Goal: Task Accomplishment & Management: Complete application form

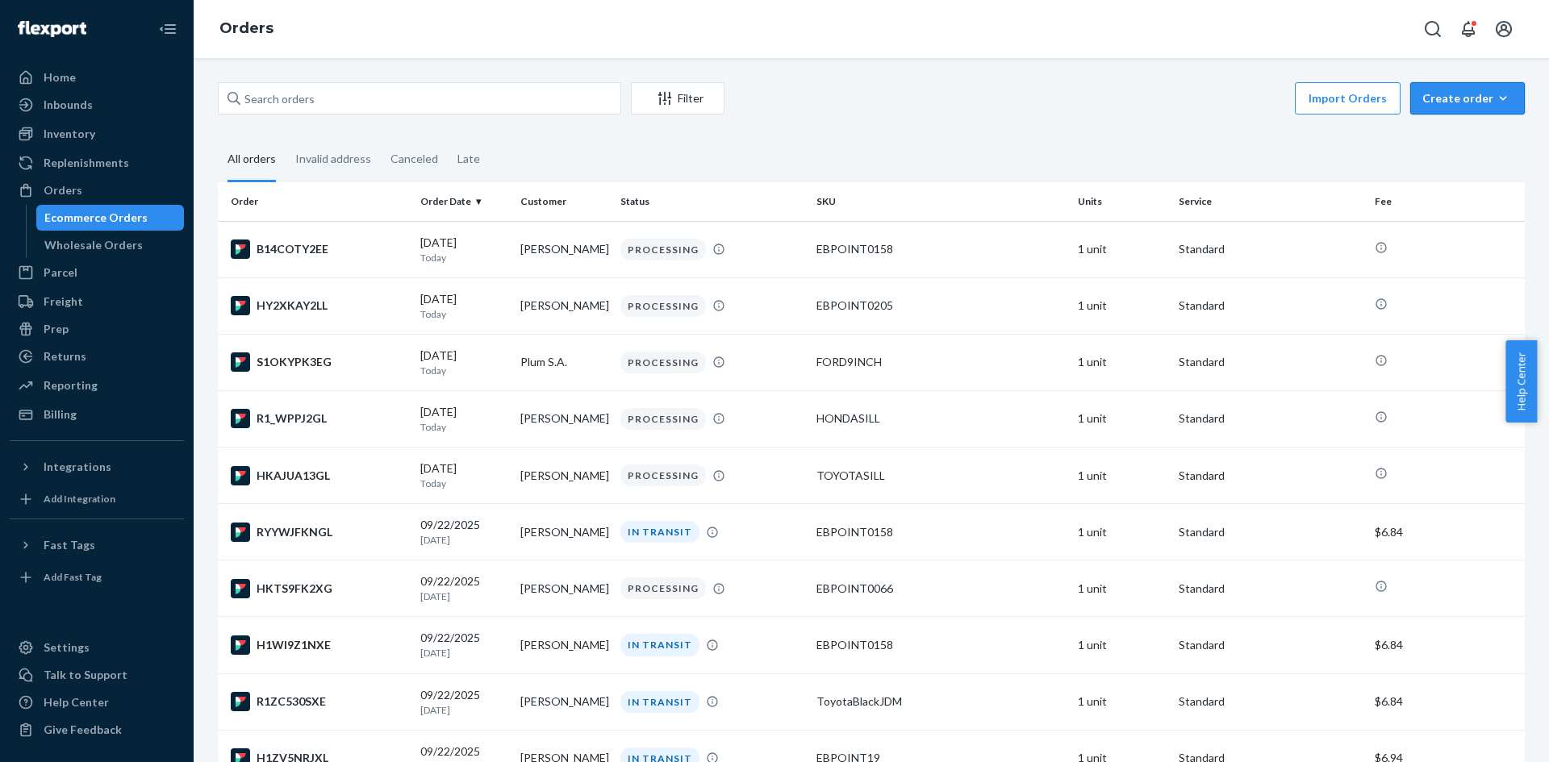
click at [1446, 106] on button "Create order Ecommerce order Removal order" at bounding box center [1467, 98] width 115 height 32
click at [1457, 132] on span "Ecommerce order" at bounding box center [1477, 137] width 100 height 11
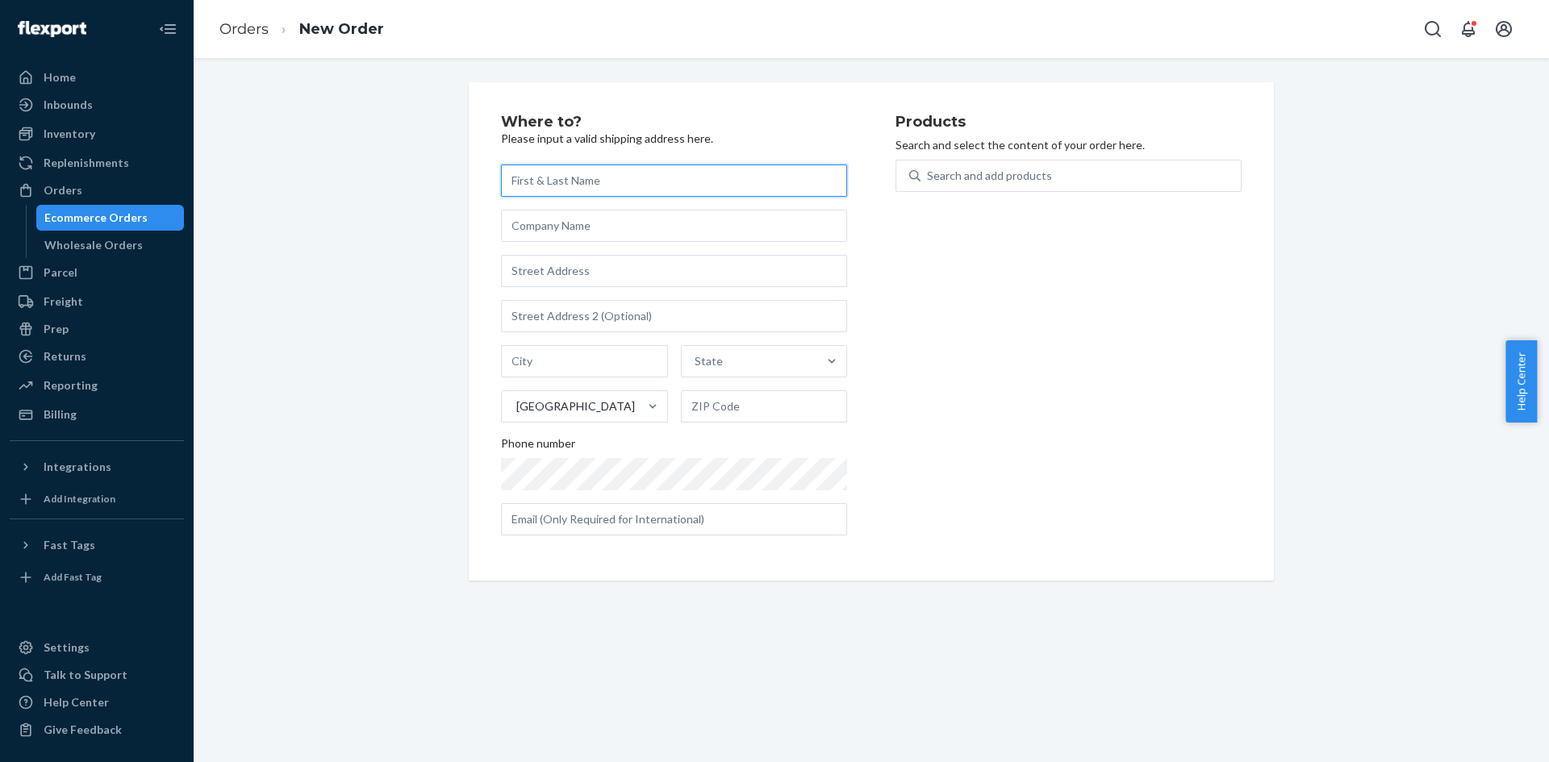
paste input "[PERSON_NAME]"
type input "[PERSON_NAME]"
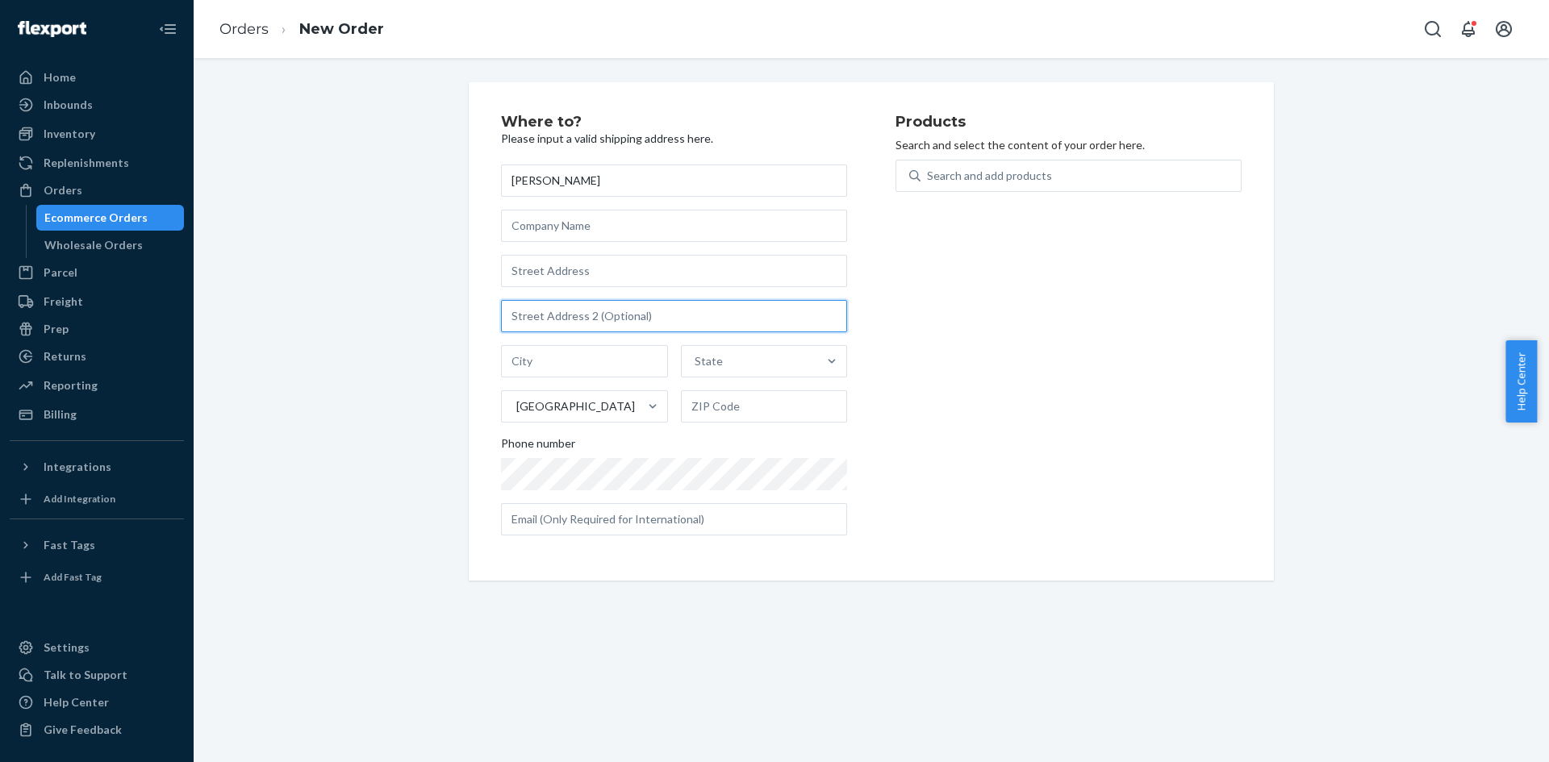
click at [620, 312] on input "text" at bounding box center [674, 316] width 346 height 32
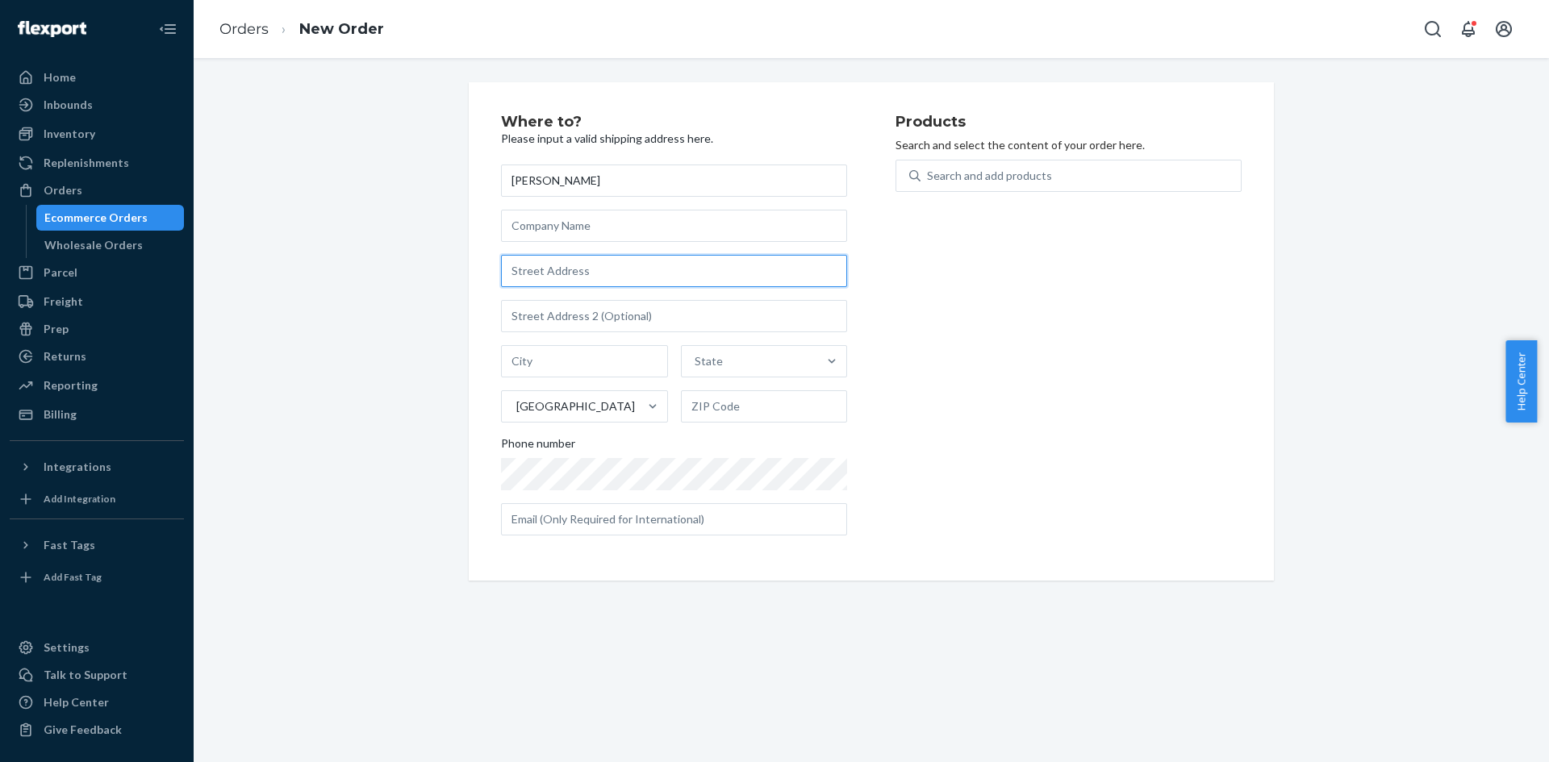
click at [627, 276] on input "text" at bounding box center [674, 271] width 346 height 32
paste input "[STREET_ADDRESS]"
type input "[STREET_ADDRESS][GEOGRAPHIC_DATA]"
type input "Manassas"
type input "20109"
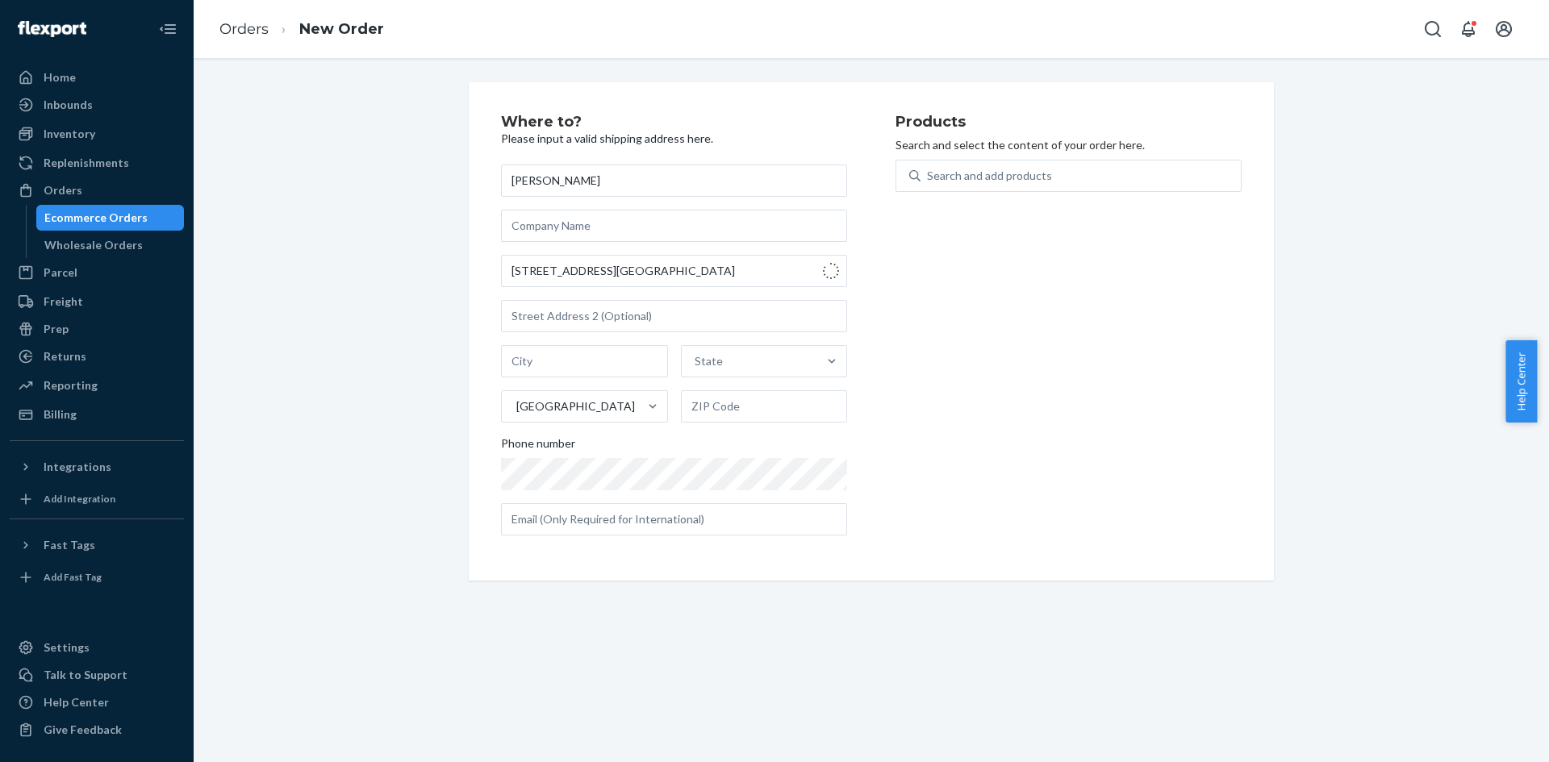
type input "[STREET_ADDRESS]"
click at [1119, 179] on div "Search and add products" at bounding box center [1081, 175] width 320 height 29
click at [929, 179] on input "Search and add products" at bounding box center [928, 176] width 2 height 16
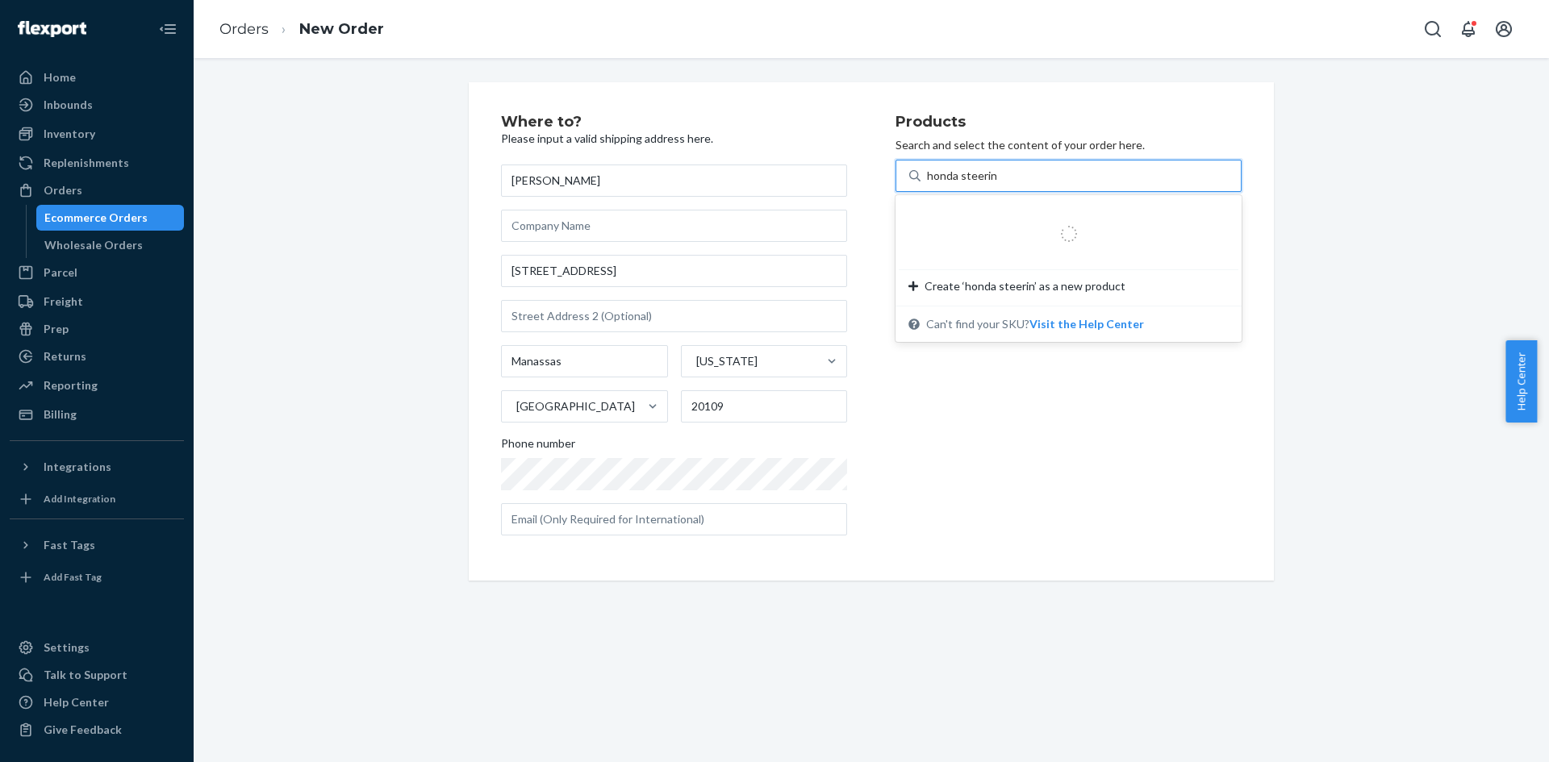
type input "honda steering"
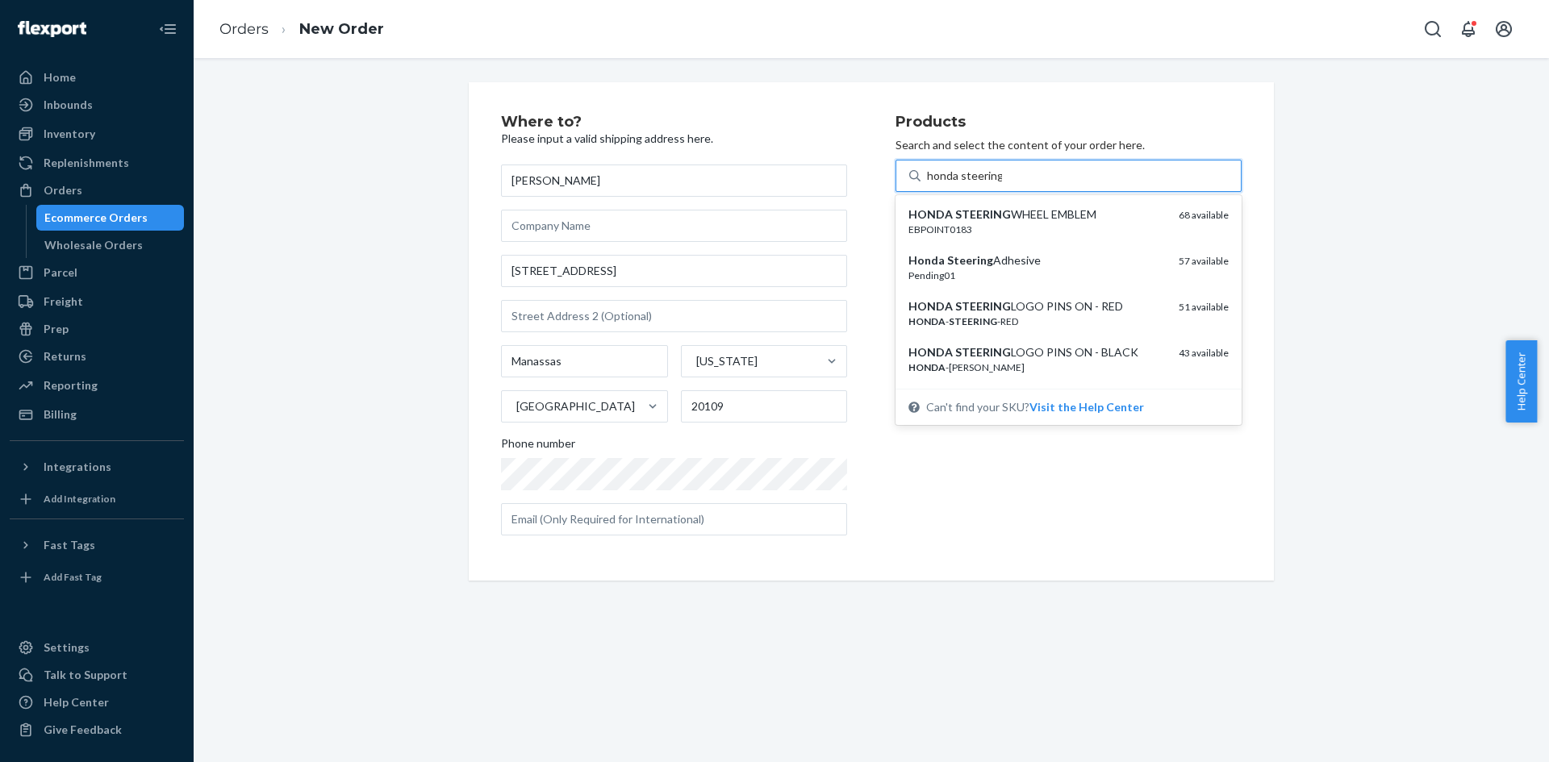
click at [1134, 352] on div "HONDA STEERING LOGO PINS ON - BLACK" at bounding box center [1036, 352] width 257 height 16
click at [1002, 184] on input "honda steering" at bounding box center [964, 176] width 75 height 16
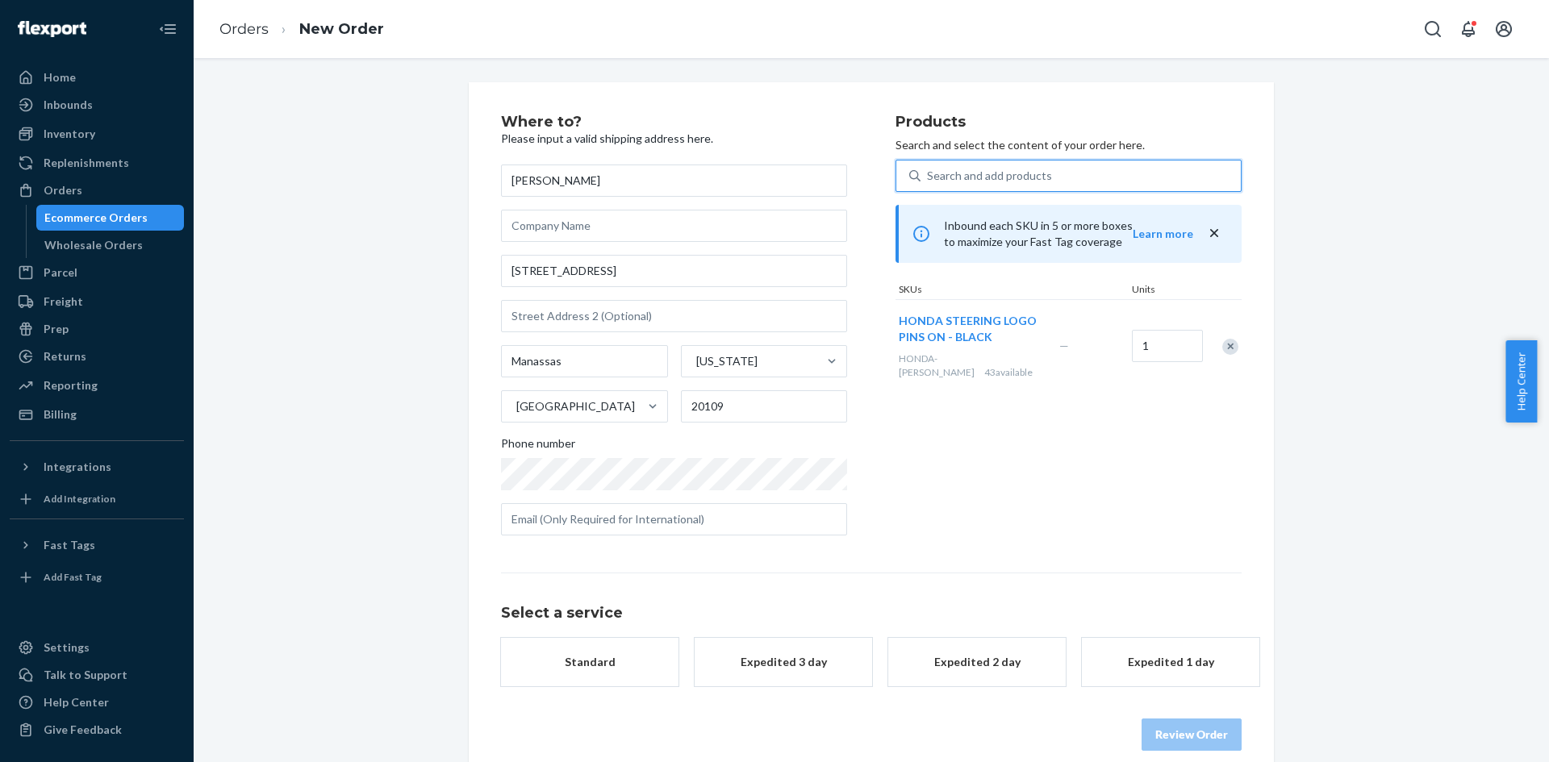
click at [571, 698] on div "Select a service Standard Expedited 3 day Expedited 2 day Expedited 1 day Revie…" at bounding box center [871, 662] width 741 height 178
click at [602, 661] on div "Standard" at bounding box center [589, 662] width 129 height 16
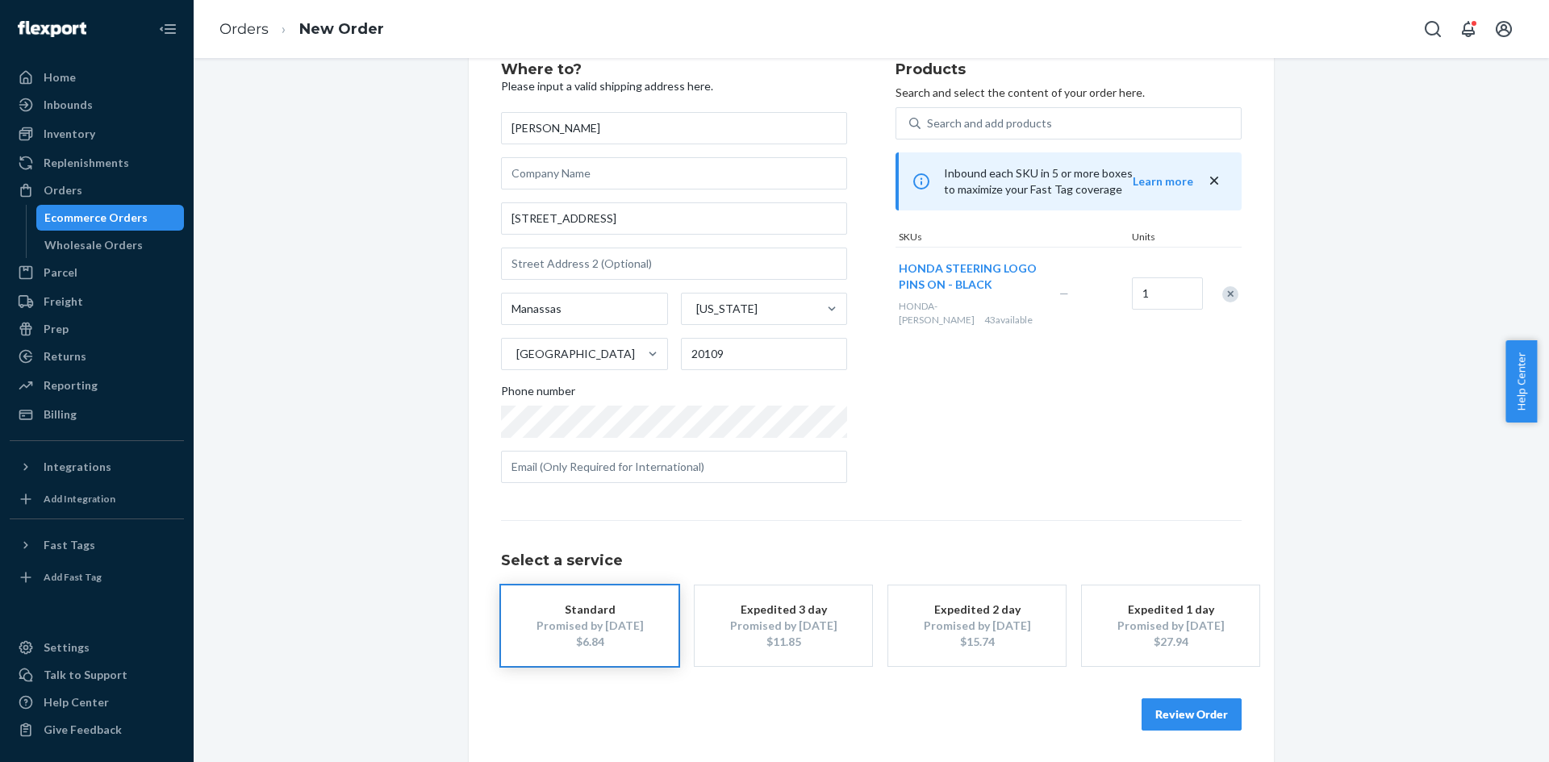
scroll to position [53, 0]
click at [1204, 718] on button "Review Order" at bounding box center [1192, 714] width 100 height 32
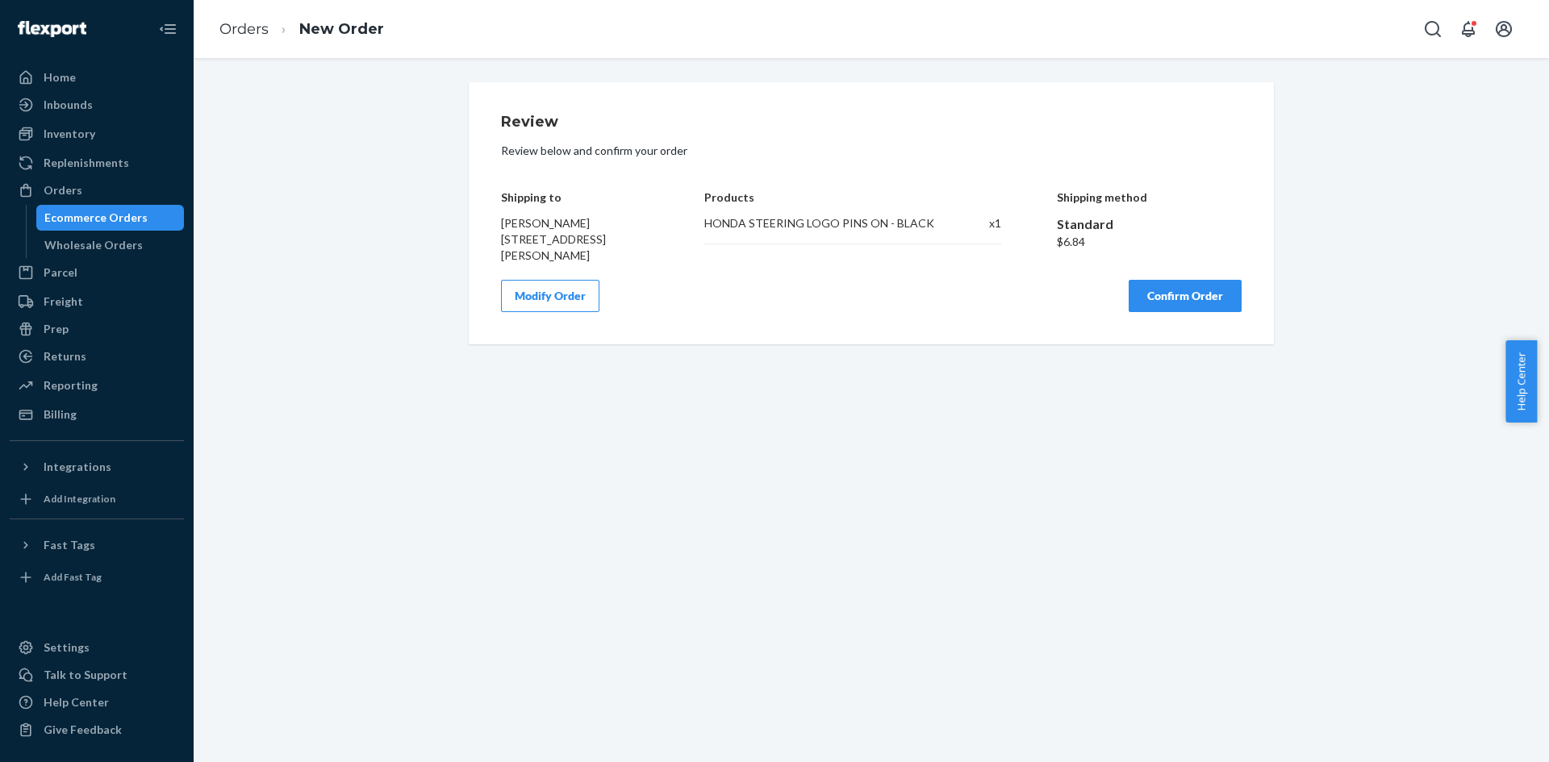
click at [1178, 304] on button "Confirm Order" at bounding box center [1185, 296] width 113 height 32
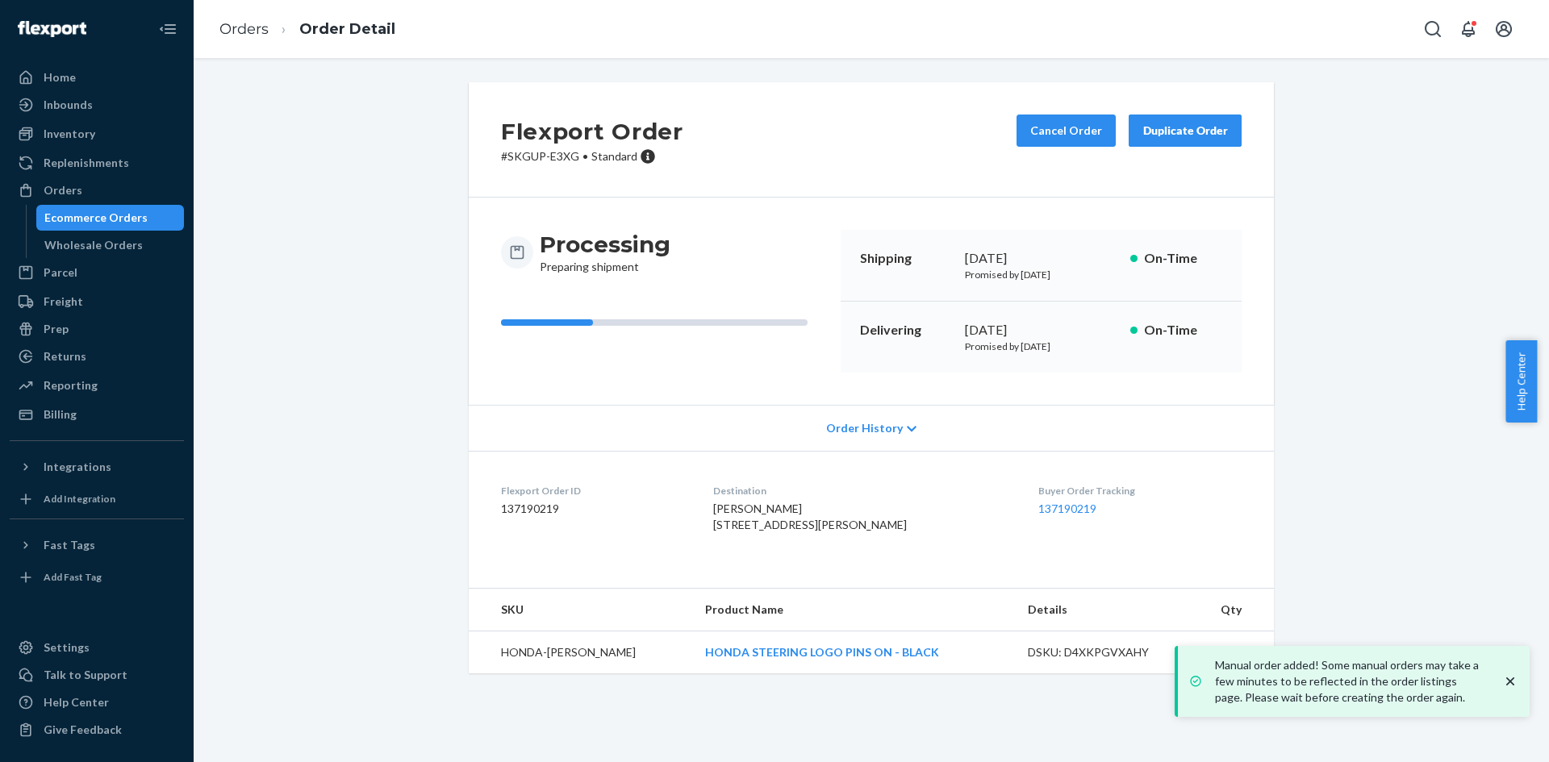
click at [94, 217] on div "Ecommerce Orders" at bounding box center [95, 218] width 103 height 16
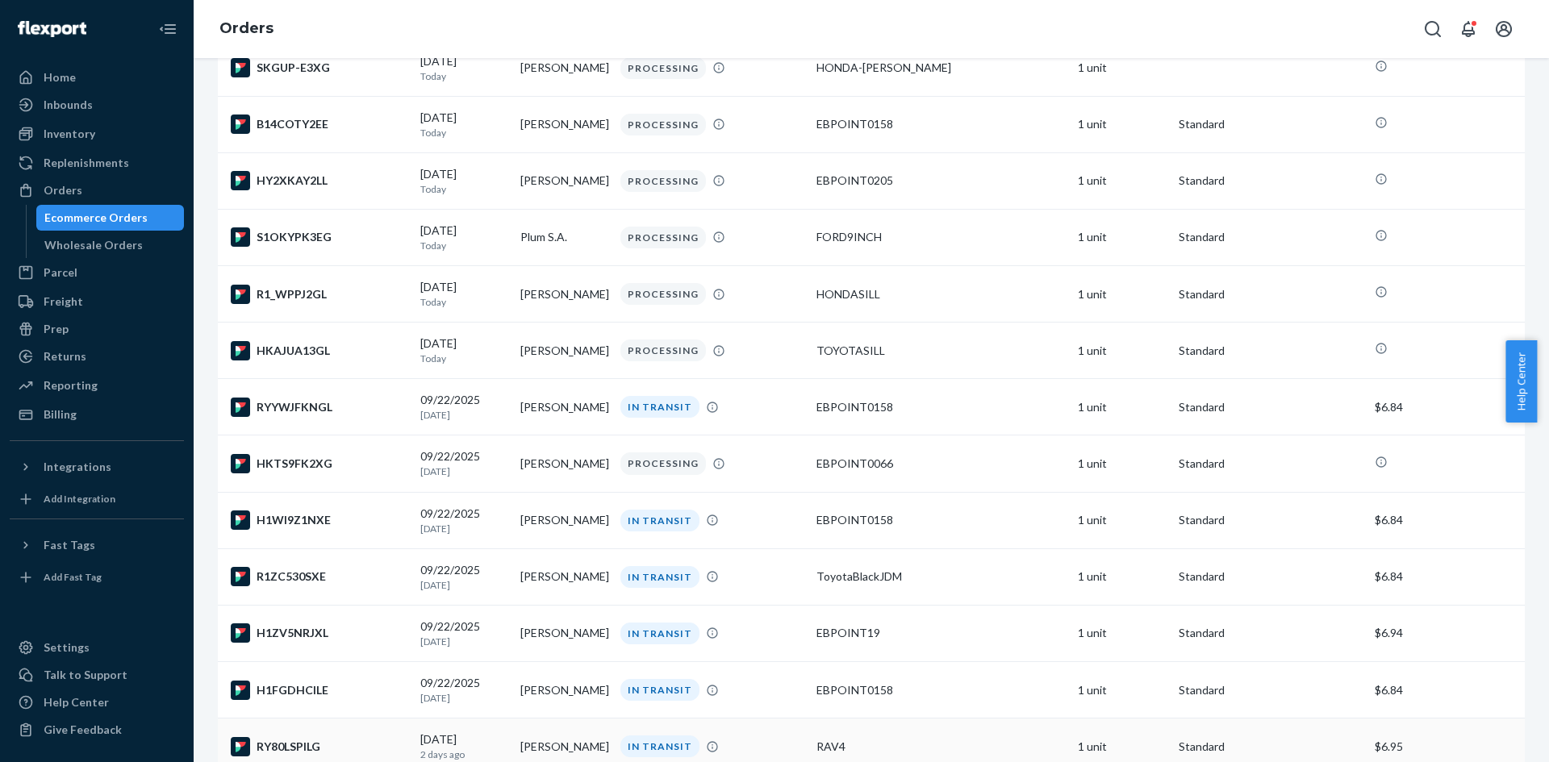
scroll to position [323, 0]
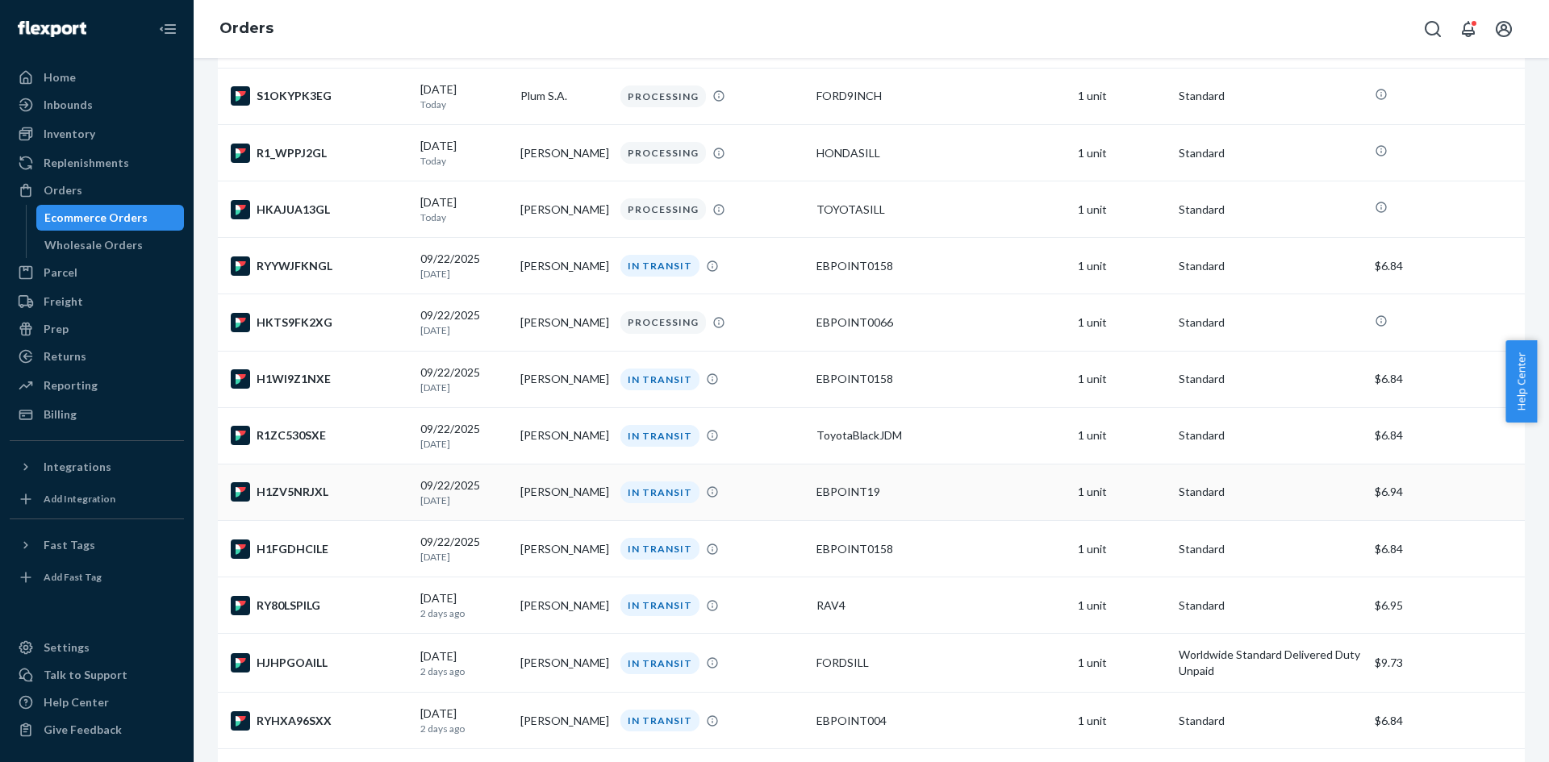
click at [587, 489] on td "[PERSON_NAME]" at bounding box center [564, 492] width 100 height 56
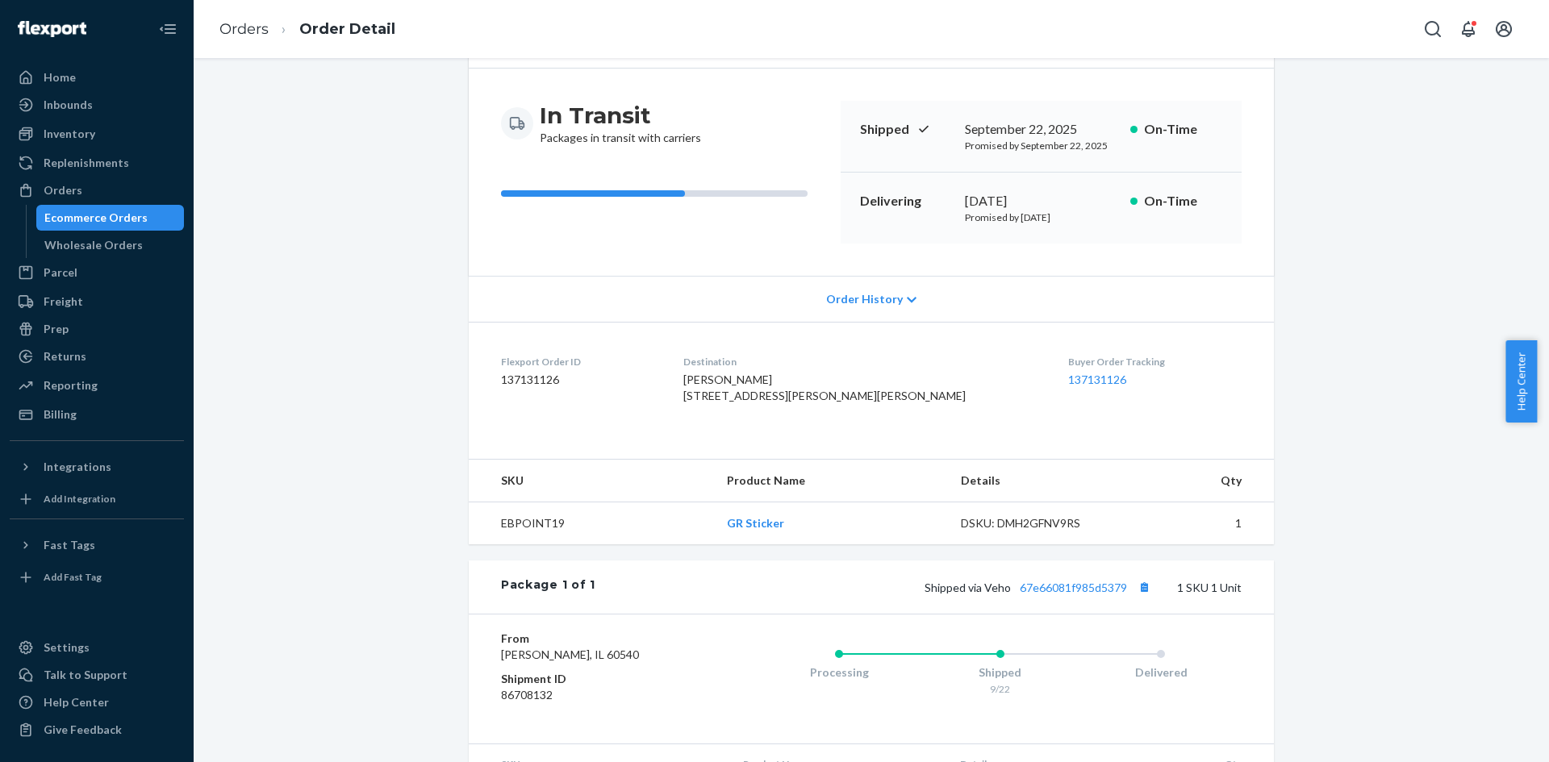
scroll to position [261, 0]
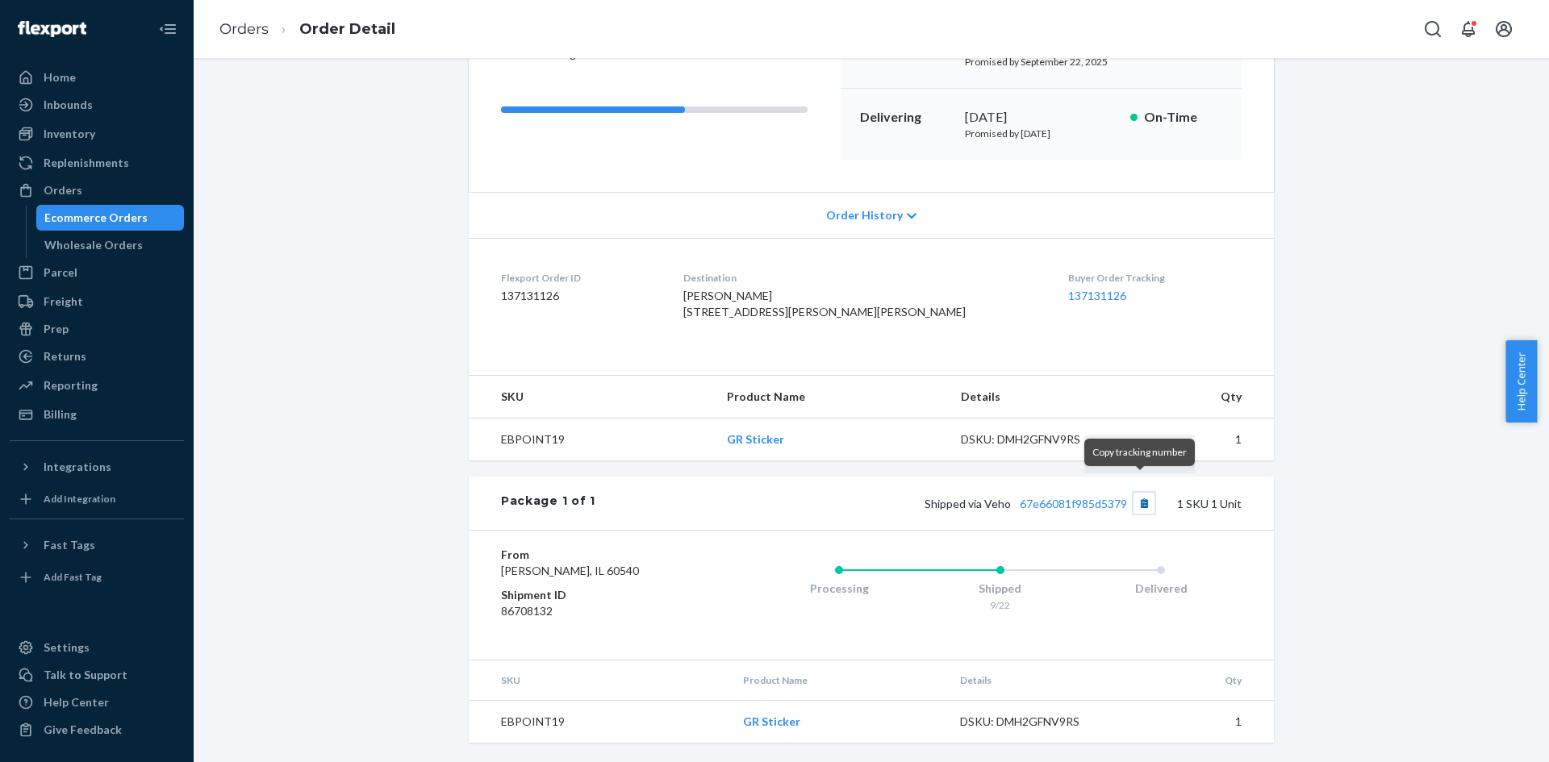
click at [1138, 493] on button "Copy tracking number" at bounding box center [1144, 503] width 21 height 21
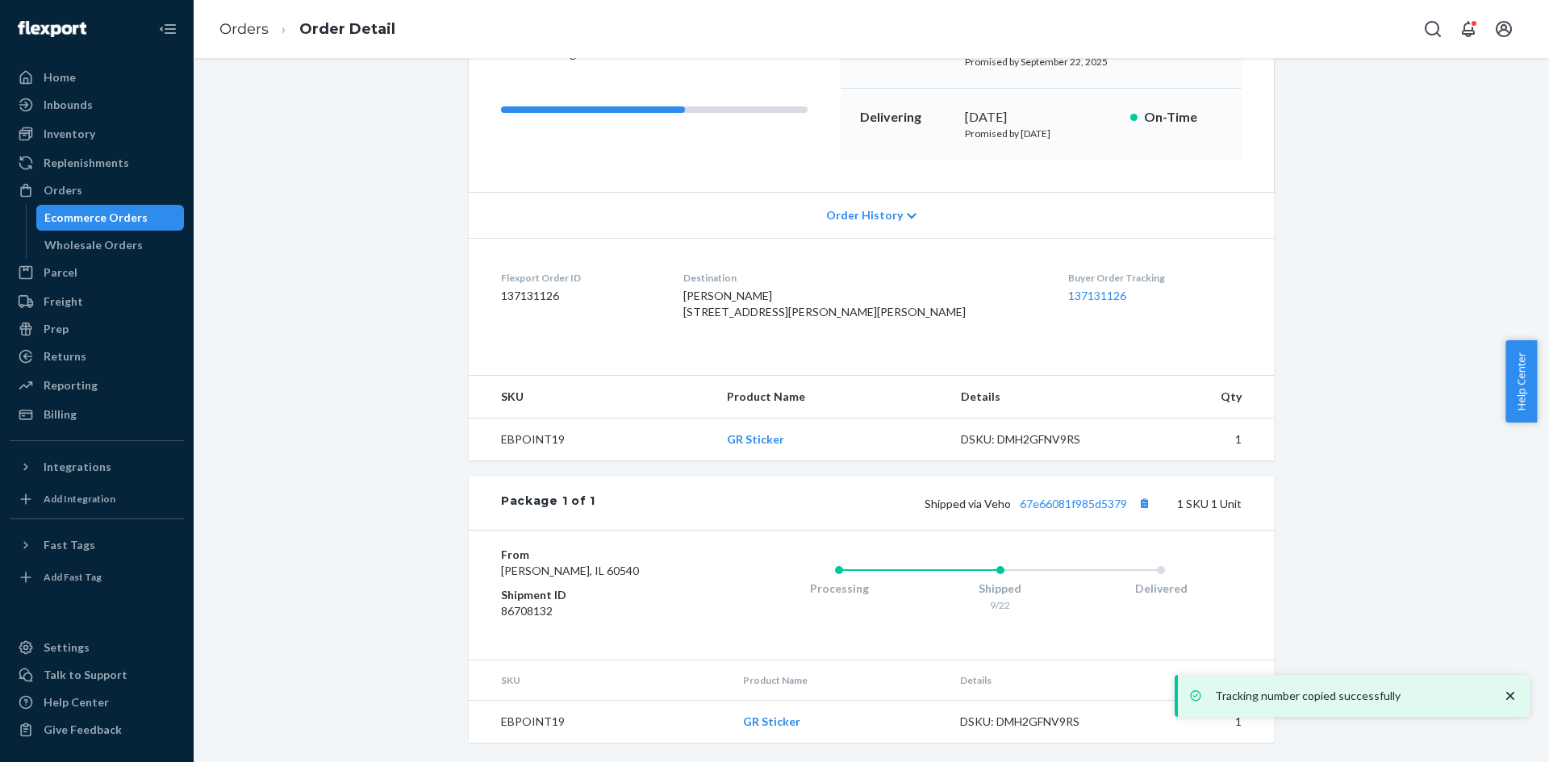
click at [56, 223] on div "Ecommerce Orders" at bounding box center [95, 218] width 103 height 16
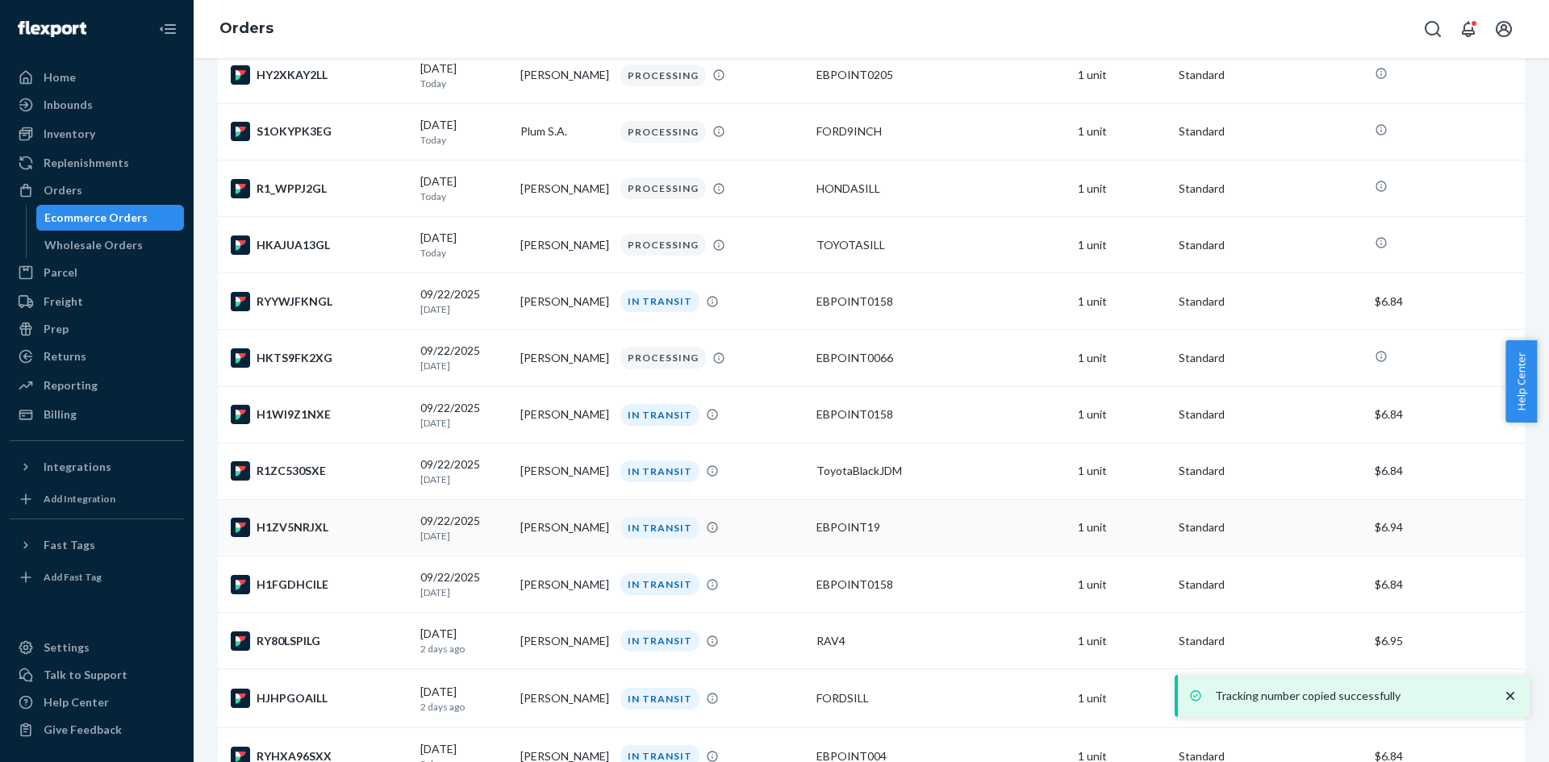
scroll to position [323, 0]
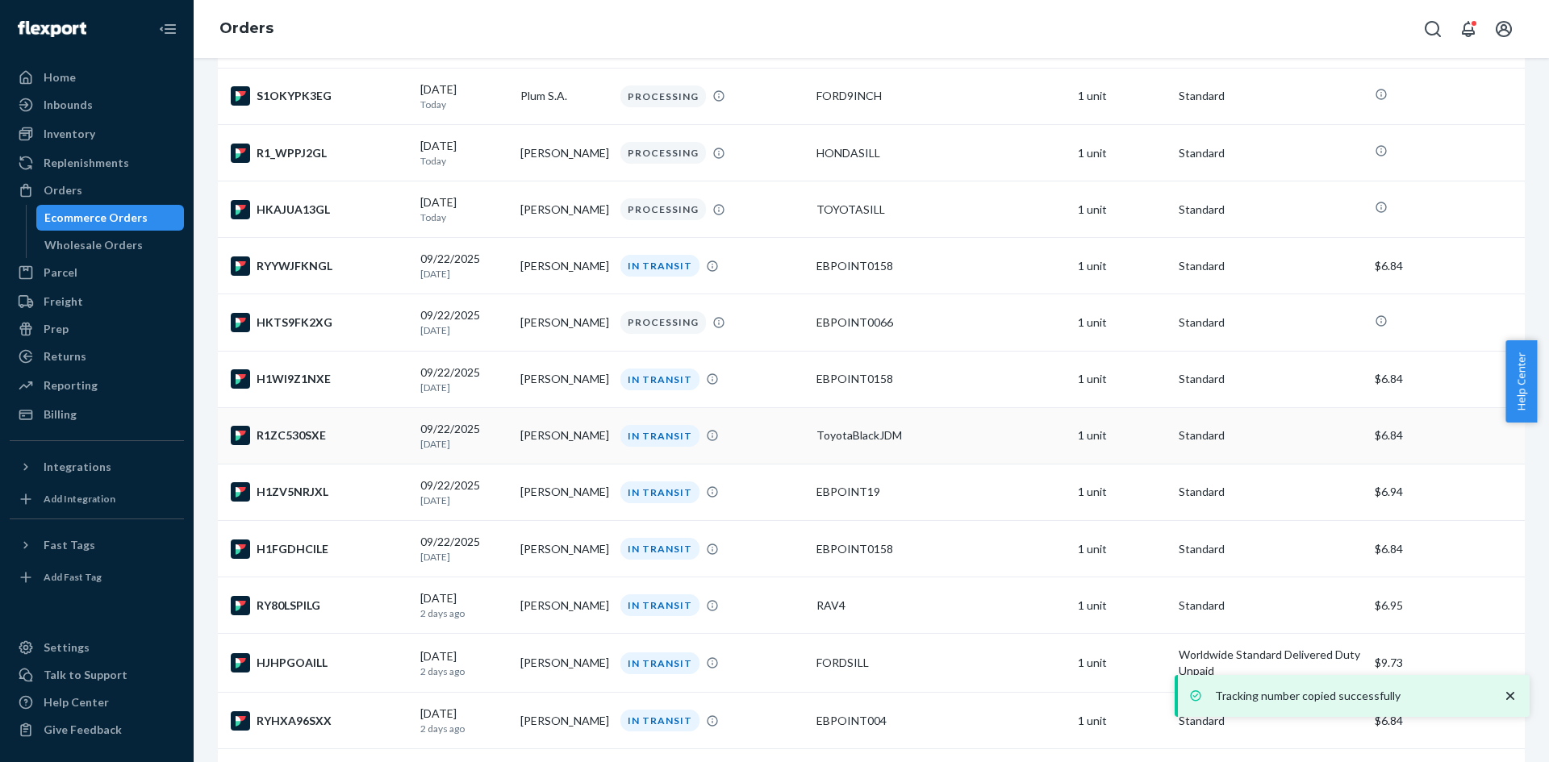
click at [574, 435] on td "[PERSON_NAME]" at bounding box center [564, 435] width 100 height 56
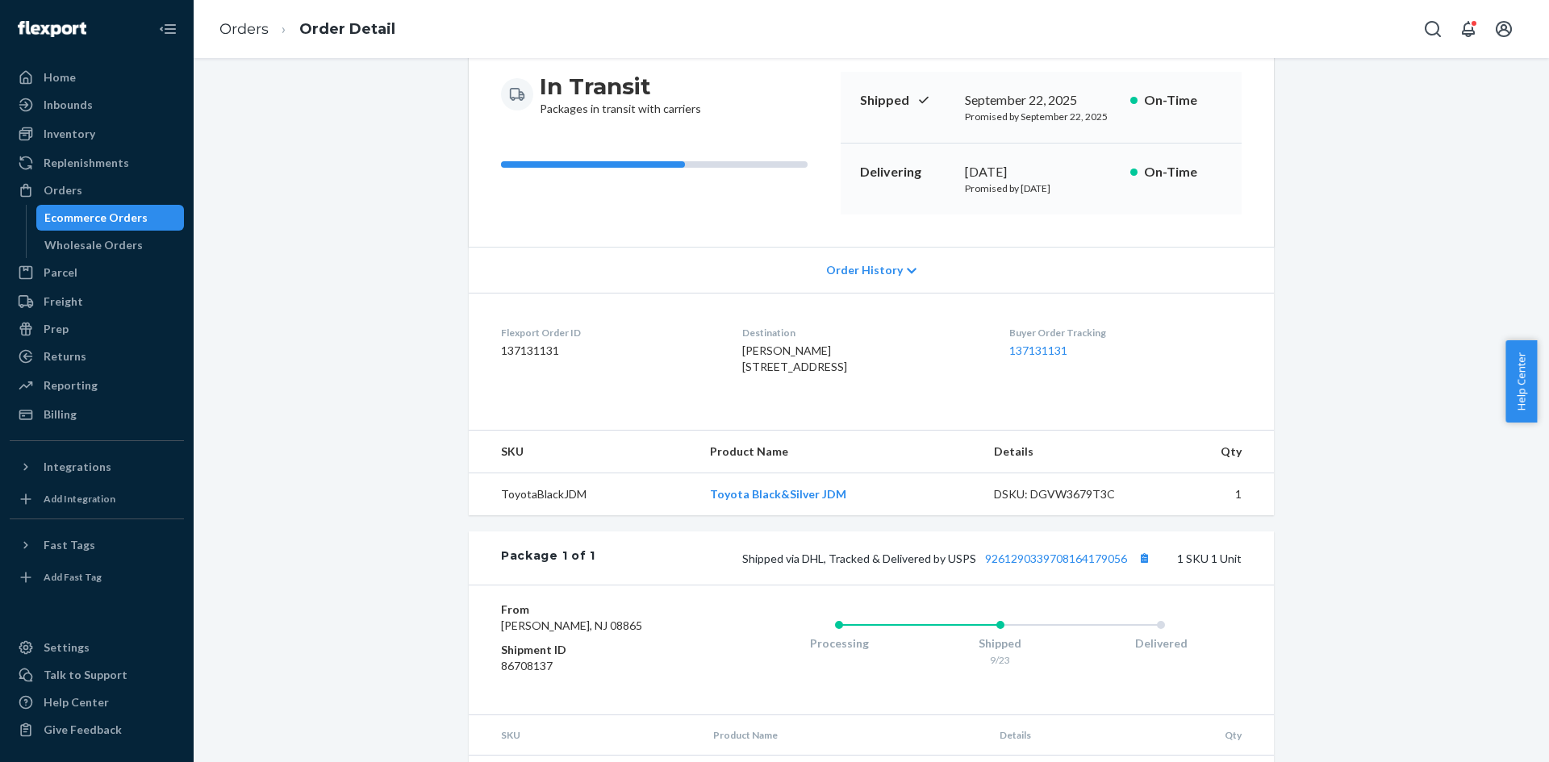
scroll to position [261, 0]
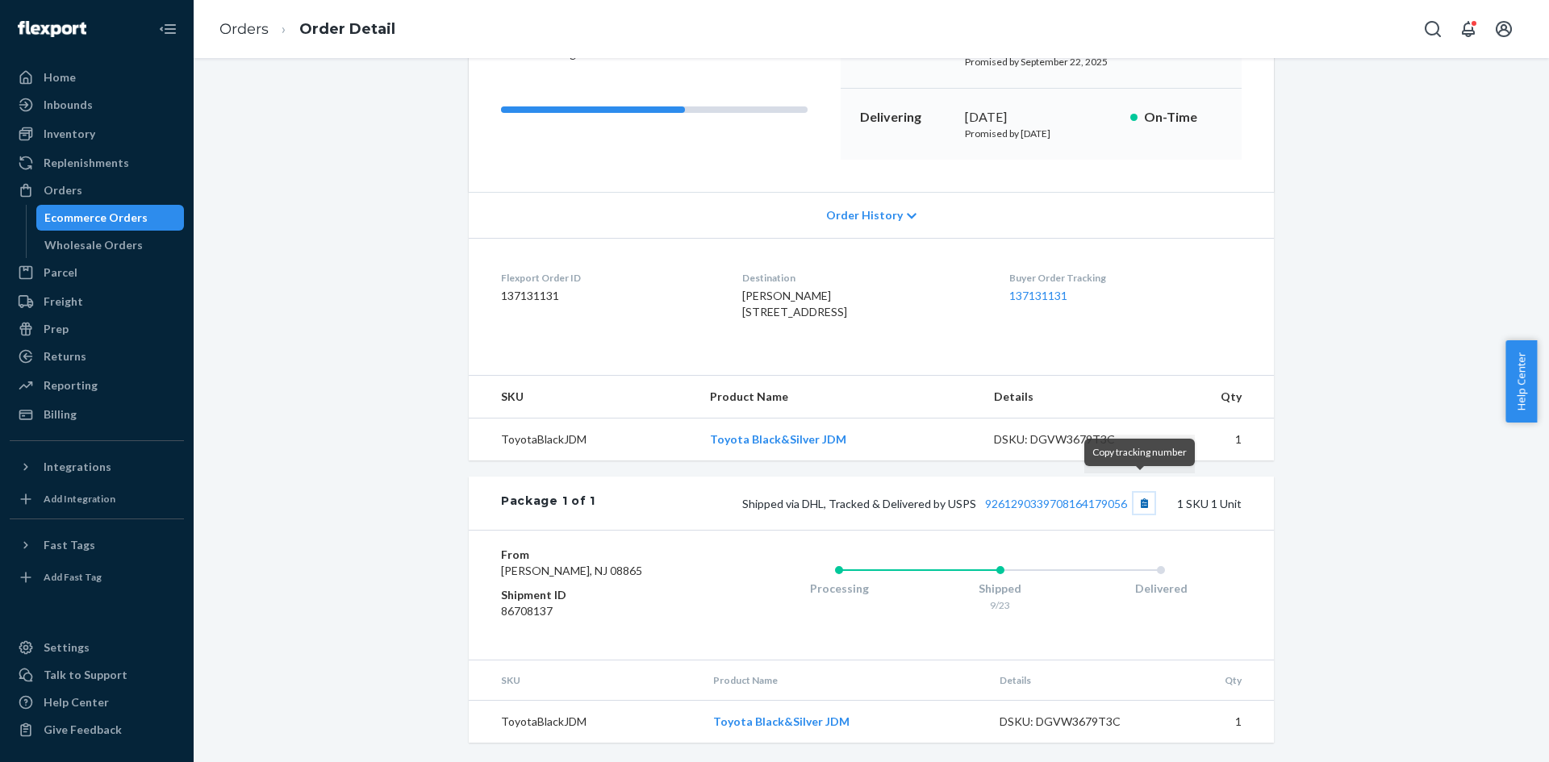
click at [1140, 493] on button "Copy tracking number" at bounding box center [1144, 503] width 21 height 21
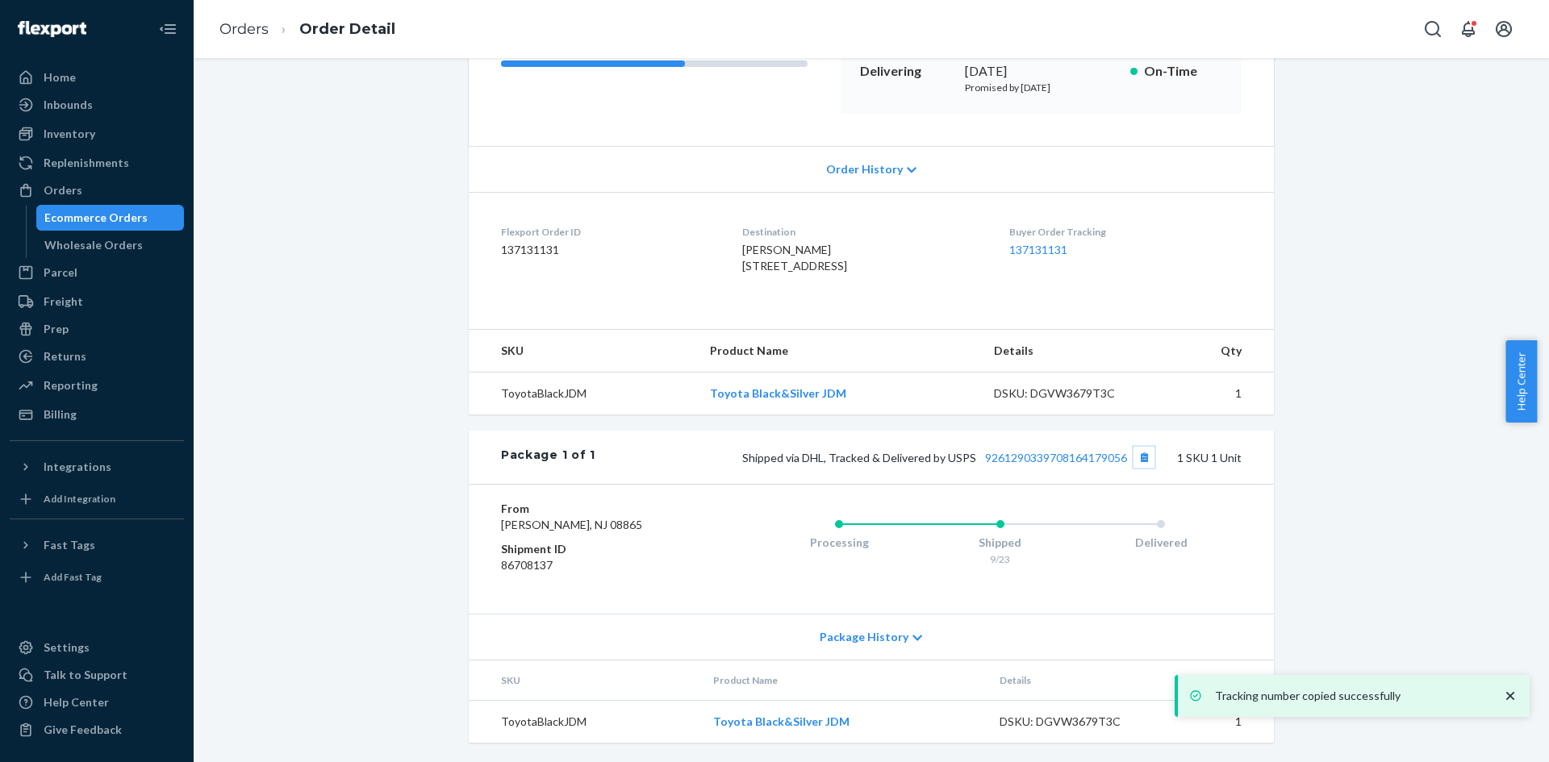
scroll to position [0, 0]
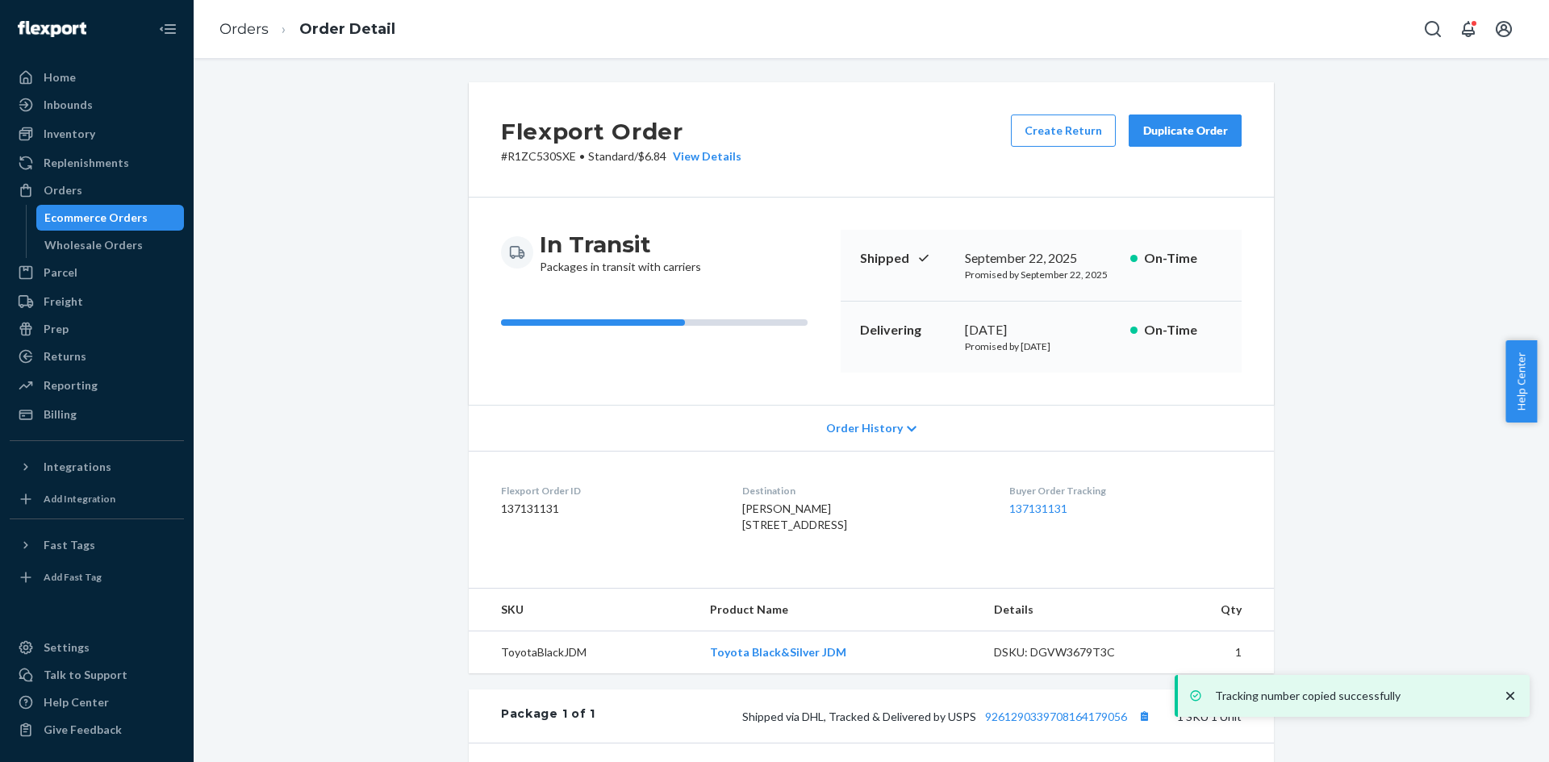
click at [173, 228] on div "Ecommerce Orders" at bounding box center [110, 218] width 145 height 23
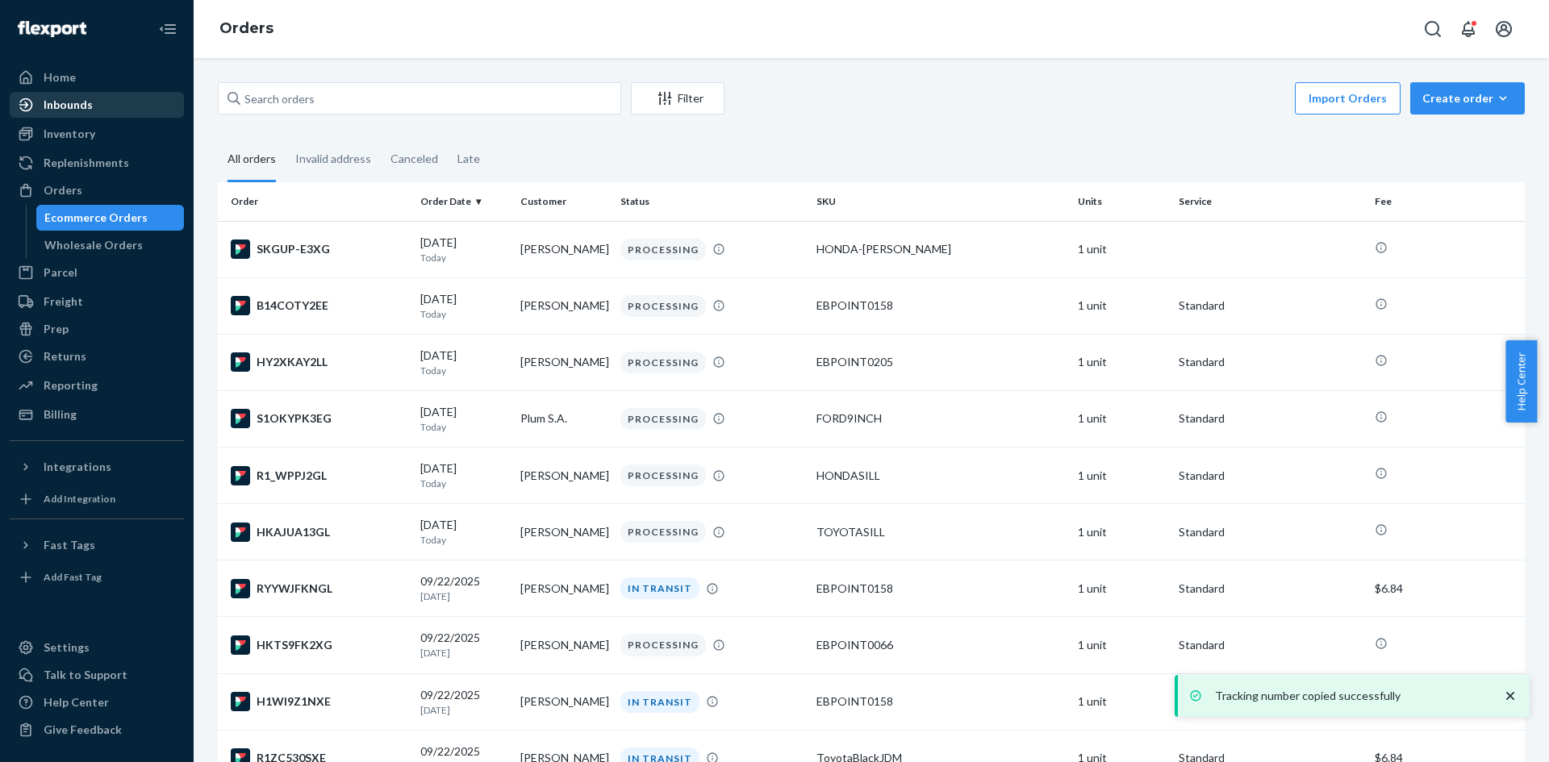
click at [119, 111] on div "Inbounds" at bounding box center [96, 105] width 171 height 23
